Goal: Book appointment/travel/reservation

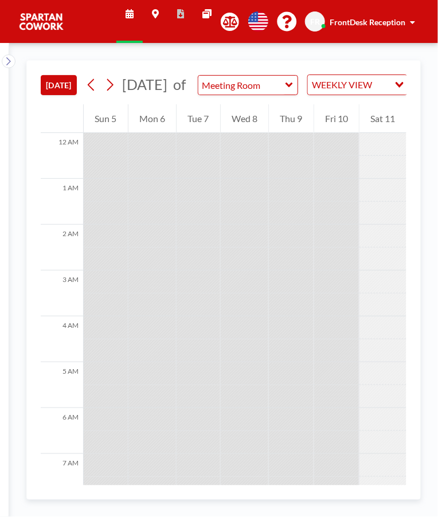
click at [341, 133] on div "Fri 10" at bounding box center [336, 118] width 45 height 29
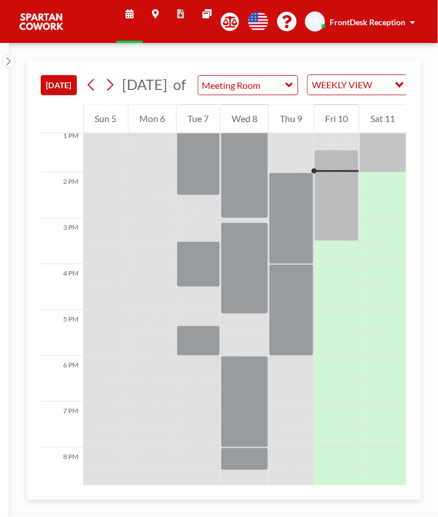
scroll to position [603, 0]
click at [341, 206] on div at bounding box center [336, 195] width 45 height 92
click at [337, 171] on div at bounding box center [336, 171] width 45 height 2
click at [337, 174] on div at bounding box center [336, 195] width 45 height 92
click at [336, 214] on div at bounding box center [336, 195] width 45 height 92
